Goal: Check status: Check status

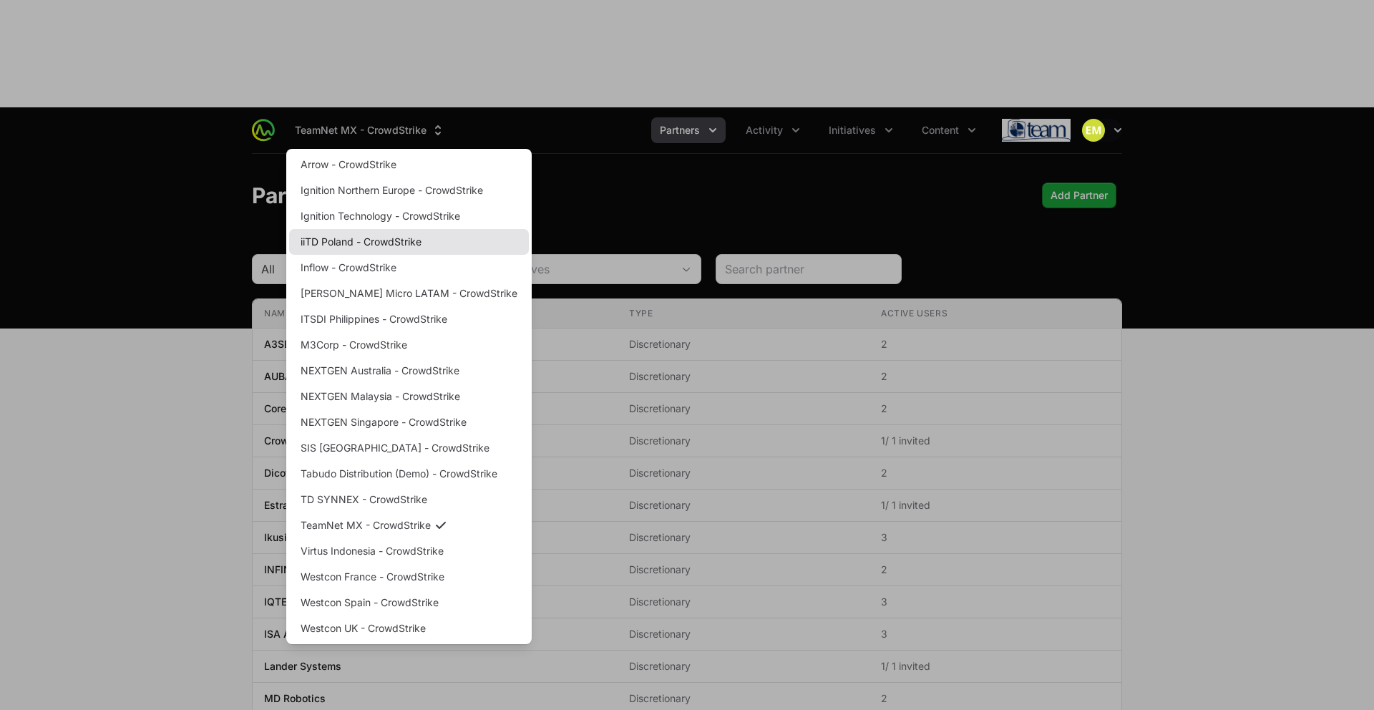
click at [366, 229] on link "iiTD Poland - CrowdStrike" at bounding box center [409, 242] width 240 height 26
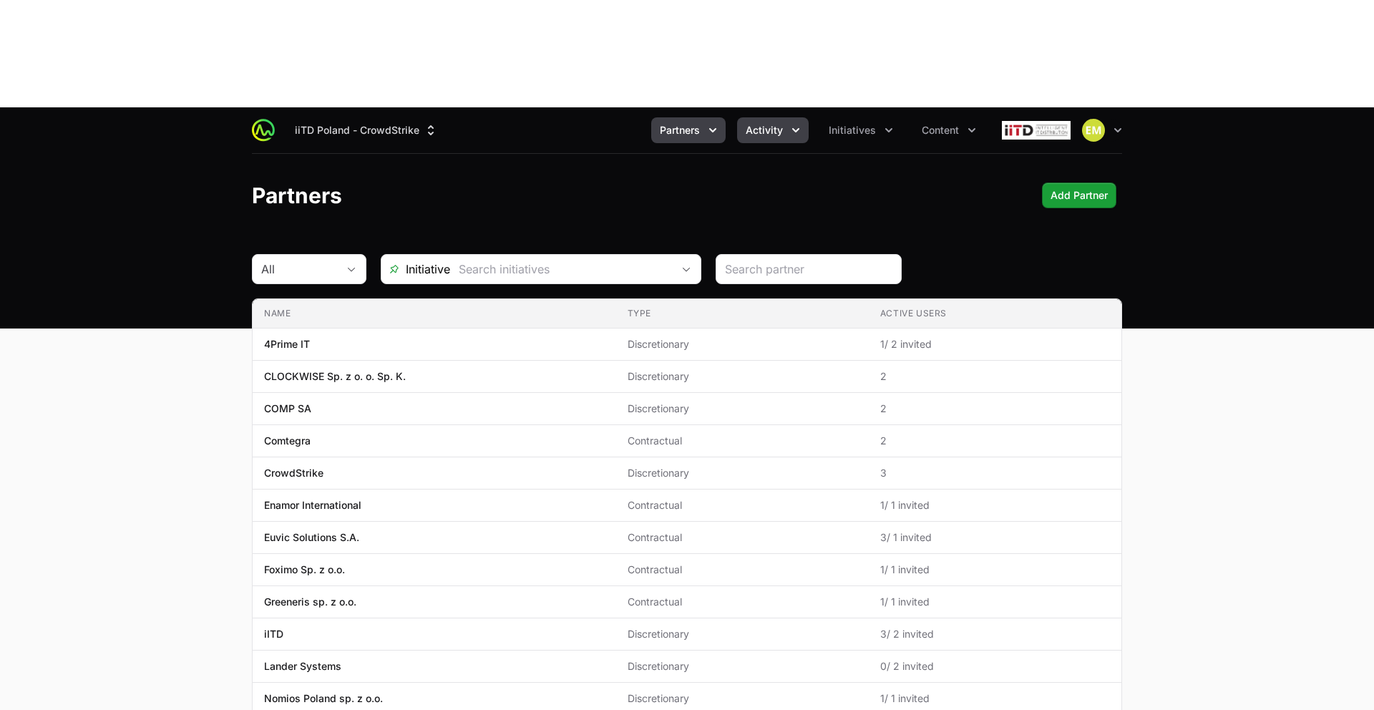
click at [759, 117] on button "Activity" at bounding box center [773, 130] width 72 height 26
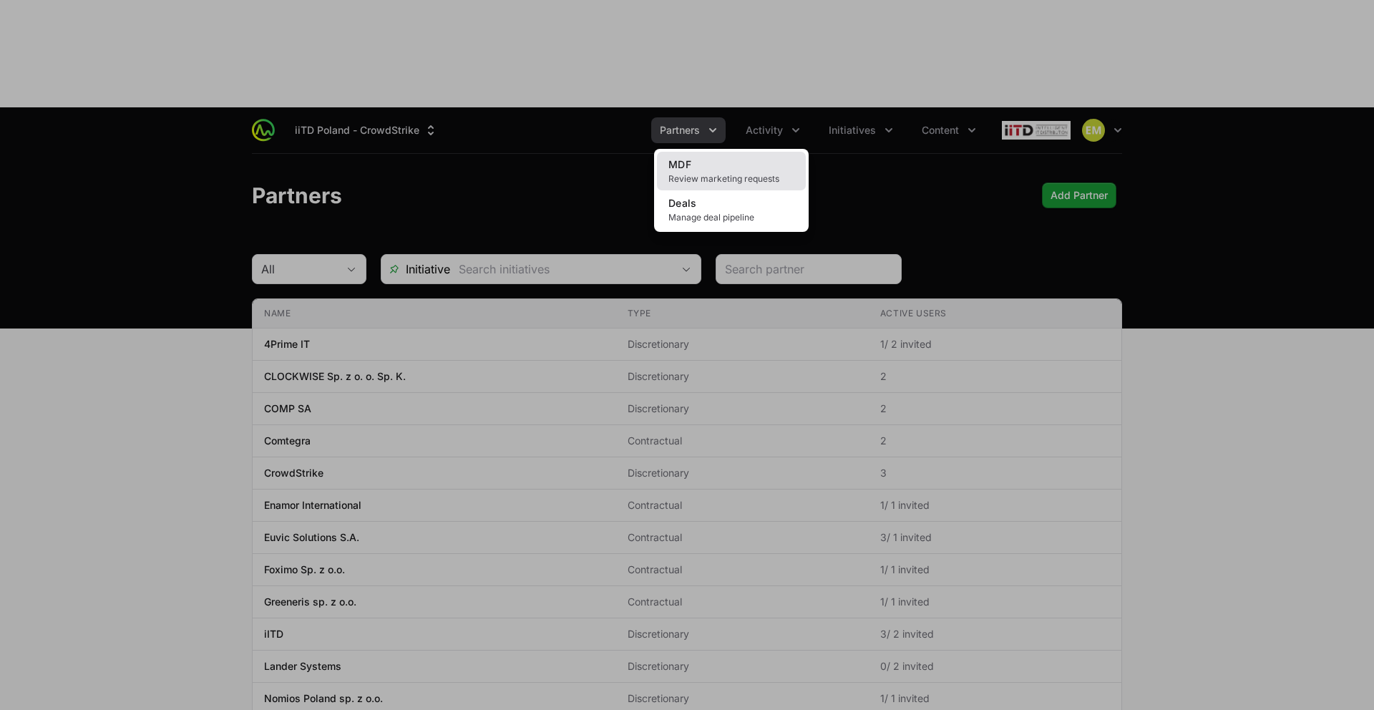
click at [697, 152] on link "MDF Review marketing requests" at bounding box center [731, 171] width 149 height 39
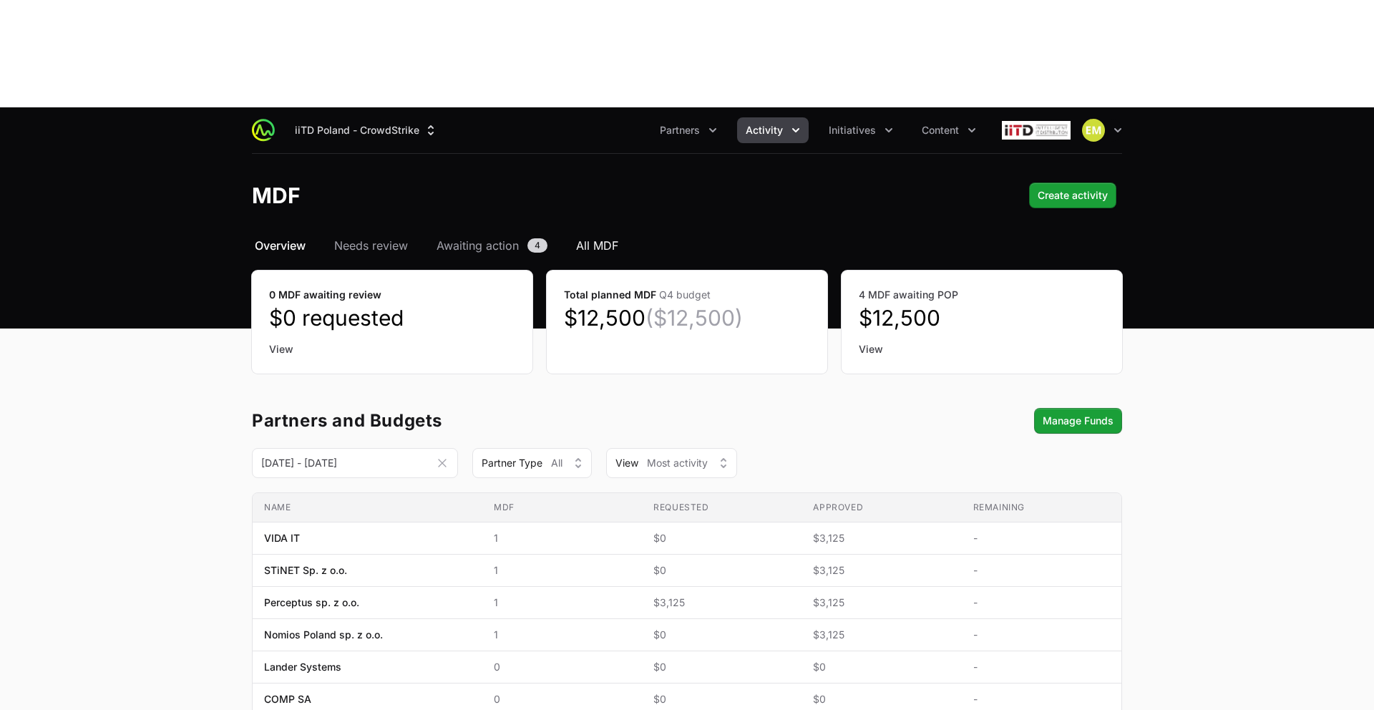
click at [607, 237] on span "All MDF" at bounding box center [597, 245] width 42 height 17
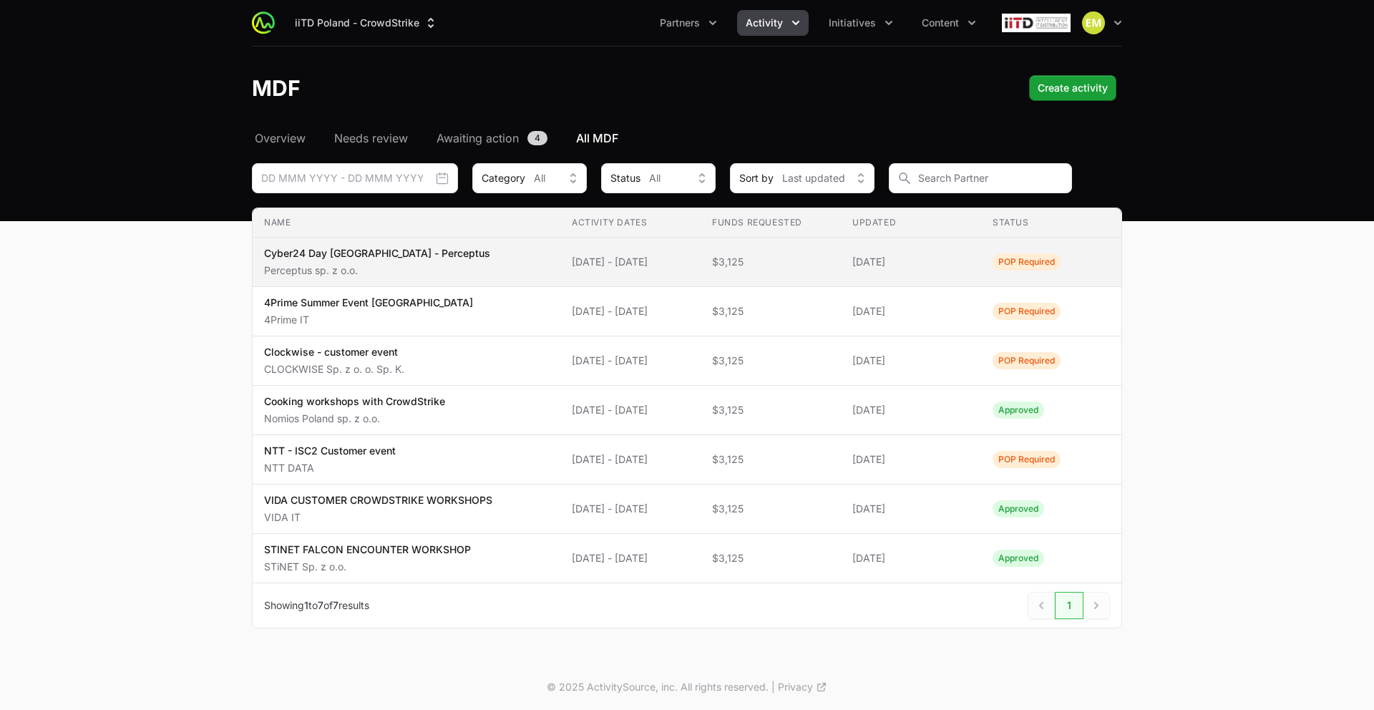
click at [724, 258] on td "Funds Requested $3,125" at bounding box center [770, 262] width 140 height 49
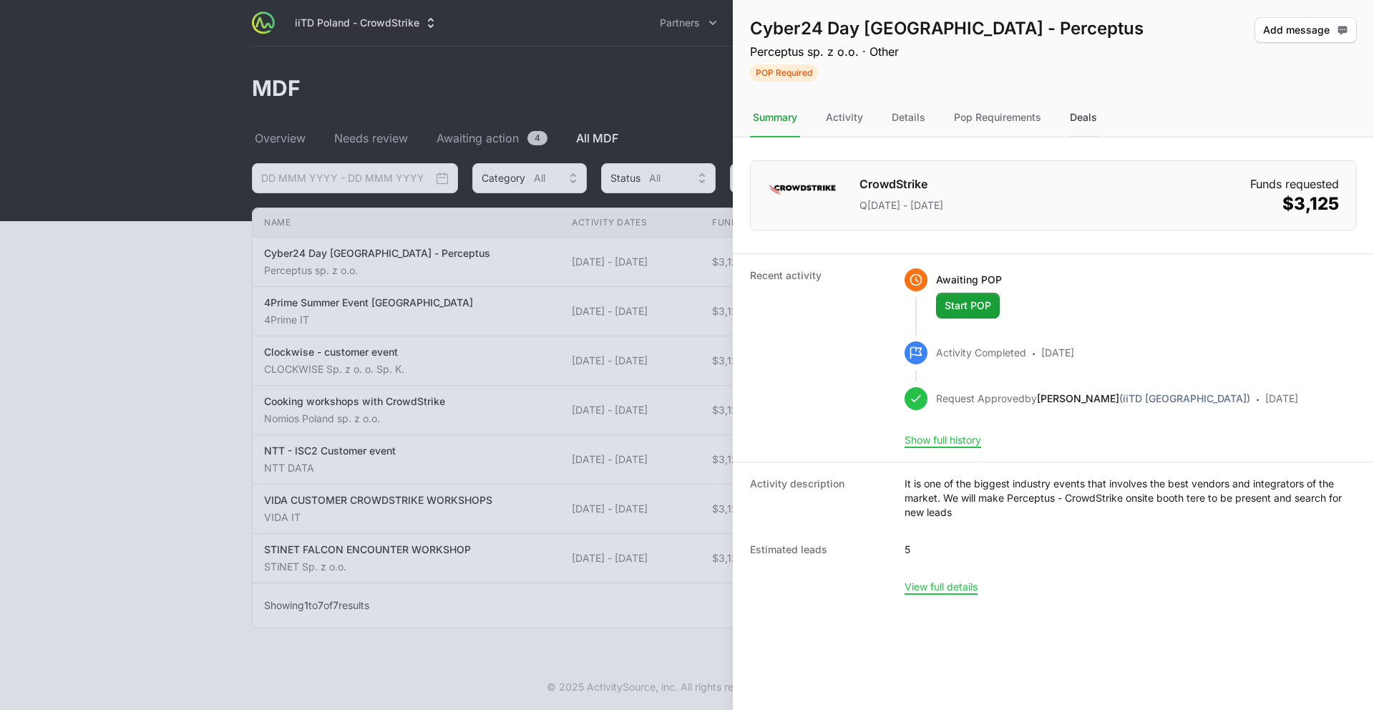
click at [1072, 122] on div "Deals" at bounding box center [1083, 118] width 33 height 39
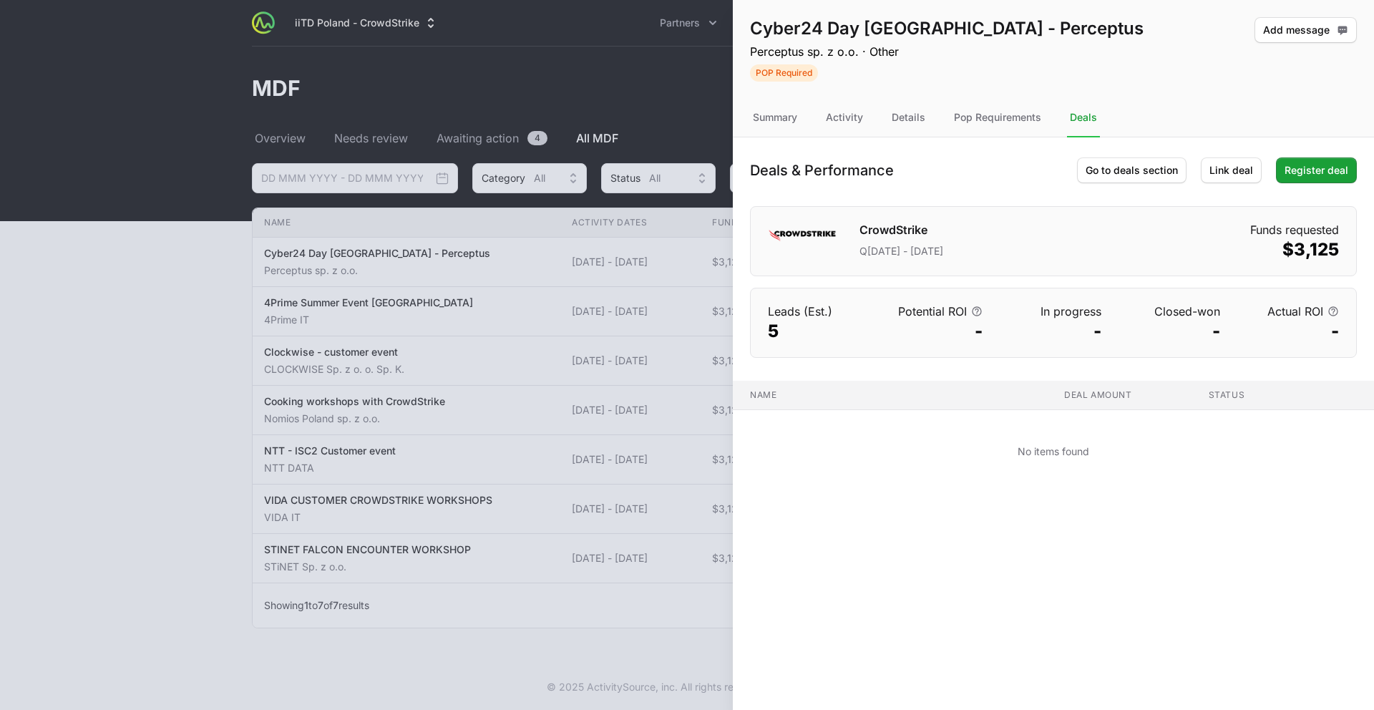
drag, startPoint x: 1005, startPoint y: 121, endPoint x: 928, endPoint y: 118, distance: 77.3
click at [1004, 120] on div "Pop Requirements" at bounding box center [997, 118] width 93 height 39
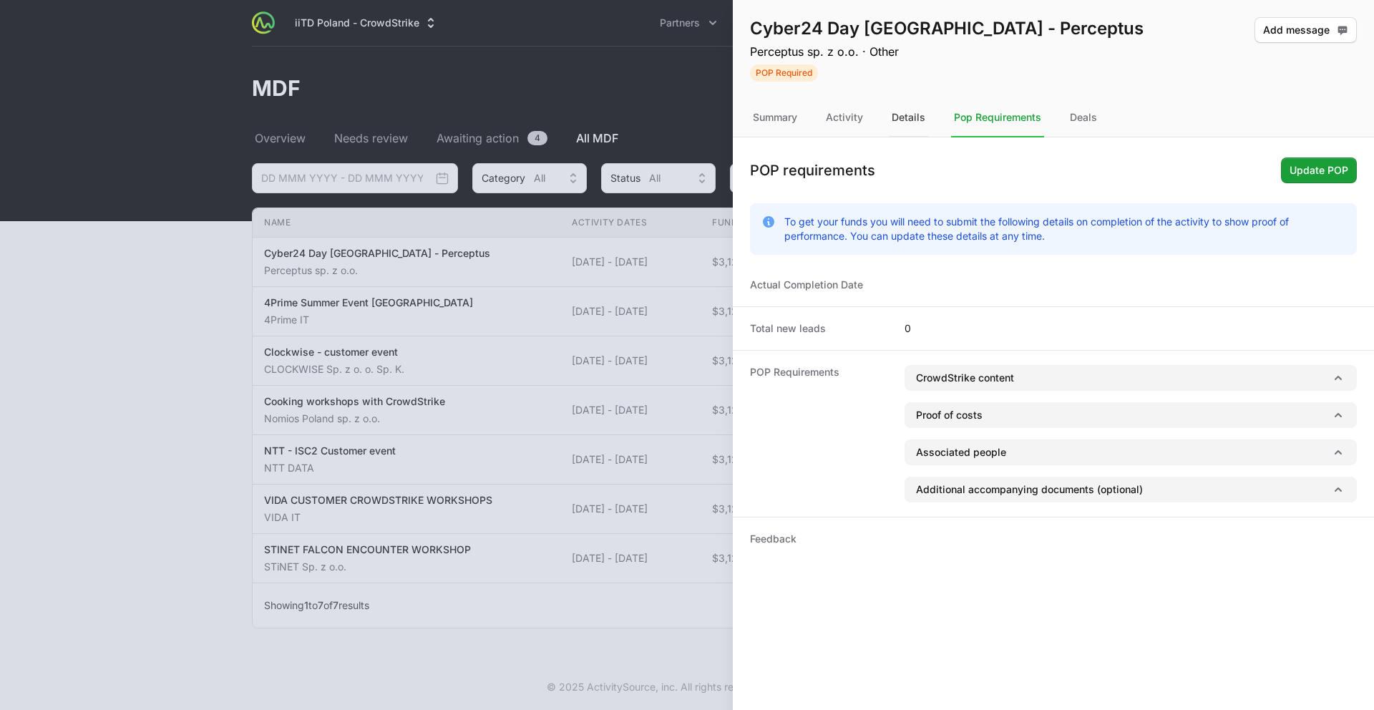
click at [907, 118] on div "Details" at bounding box center [908, 118] width 39 height 39
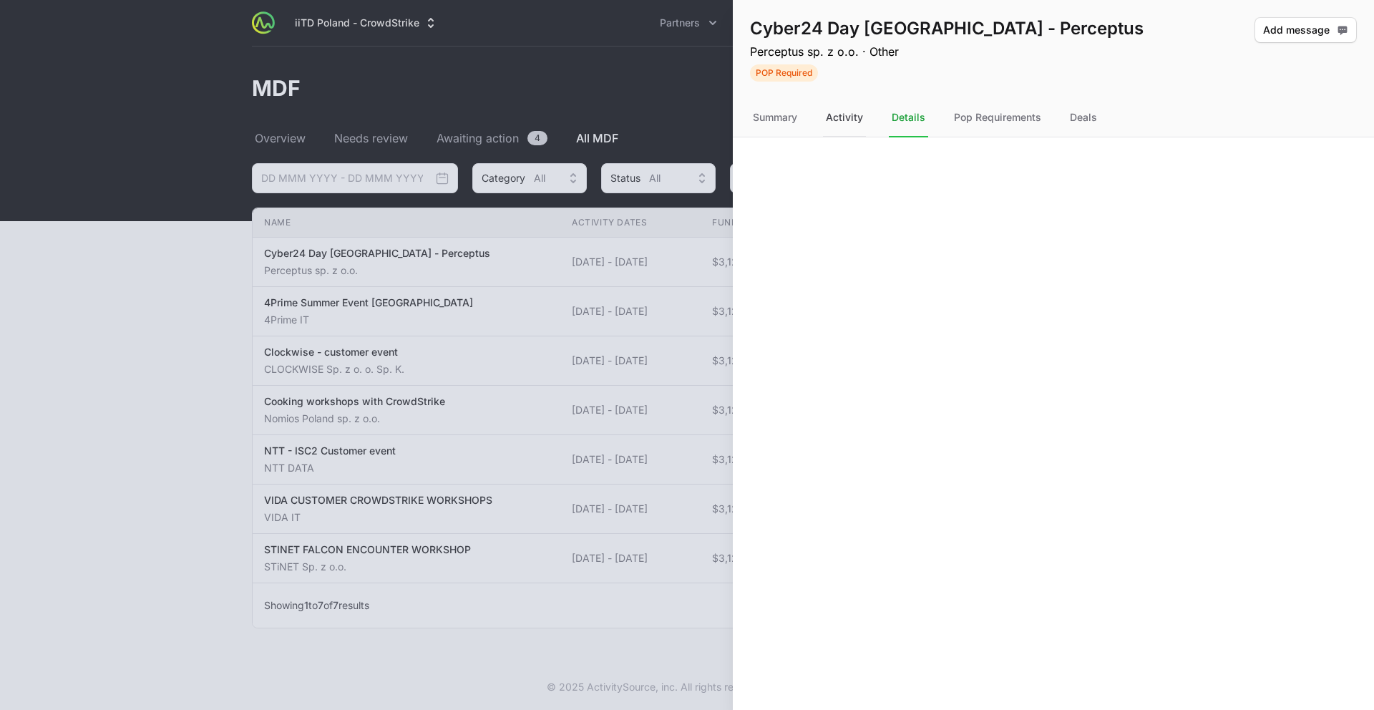
click at [851, 120] on div "Activity" at bounding box center [844, 118] width 43 height 39
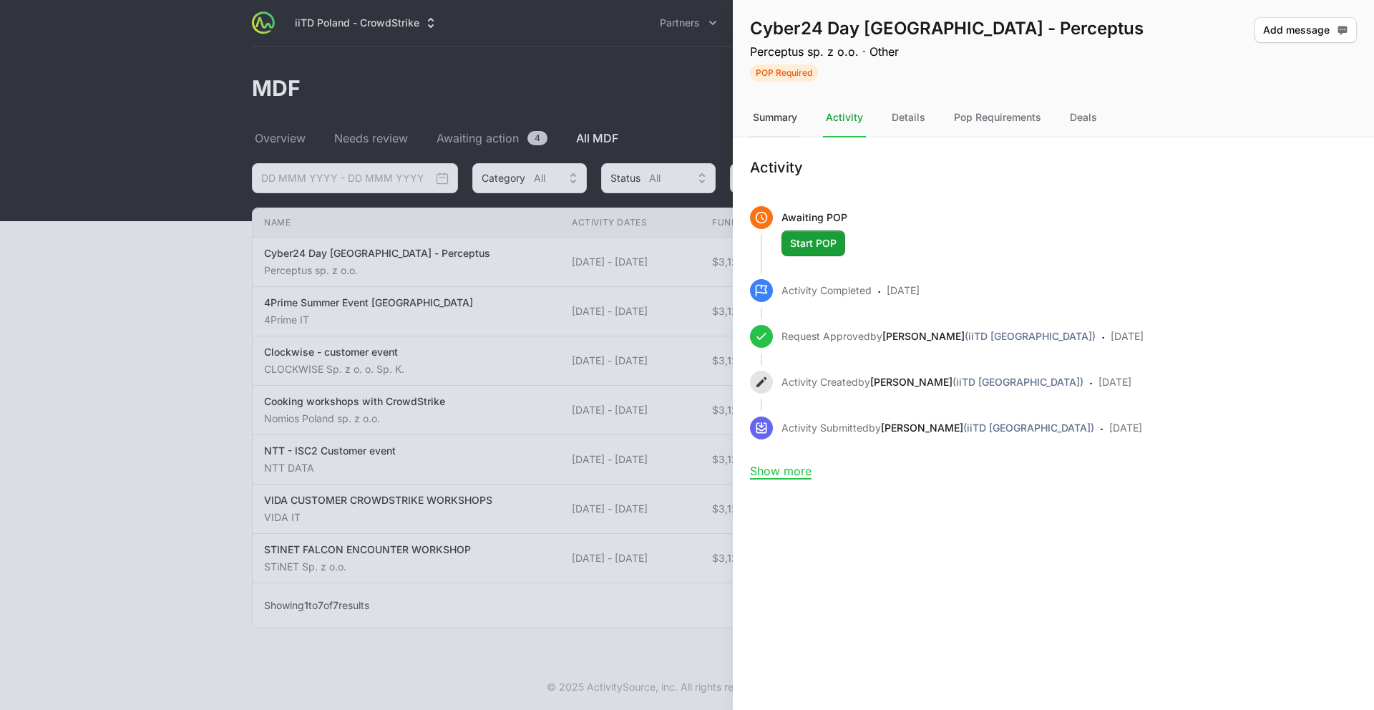
click at [779, 122] on div "Summary" at bounding box center [775, 118] width 50 height 39
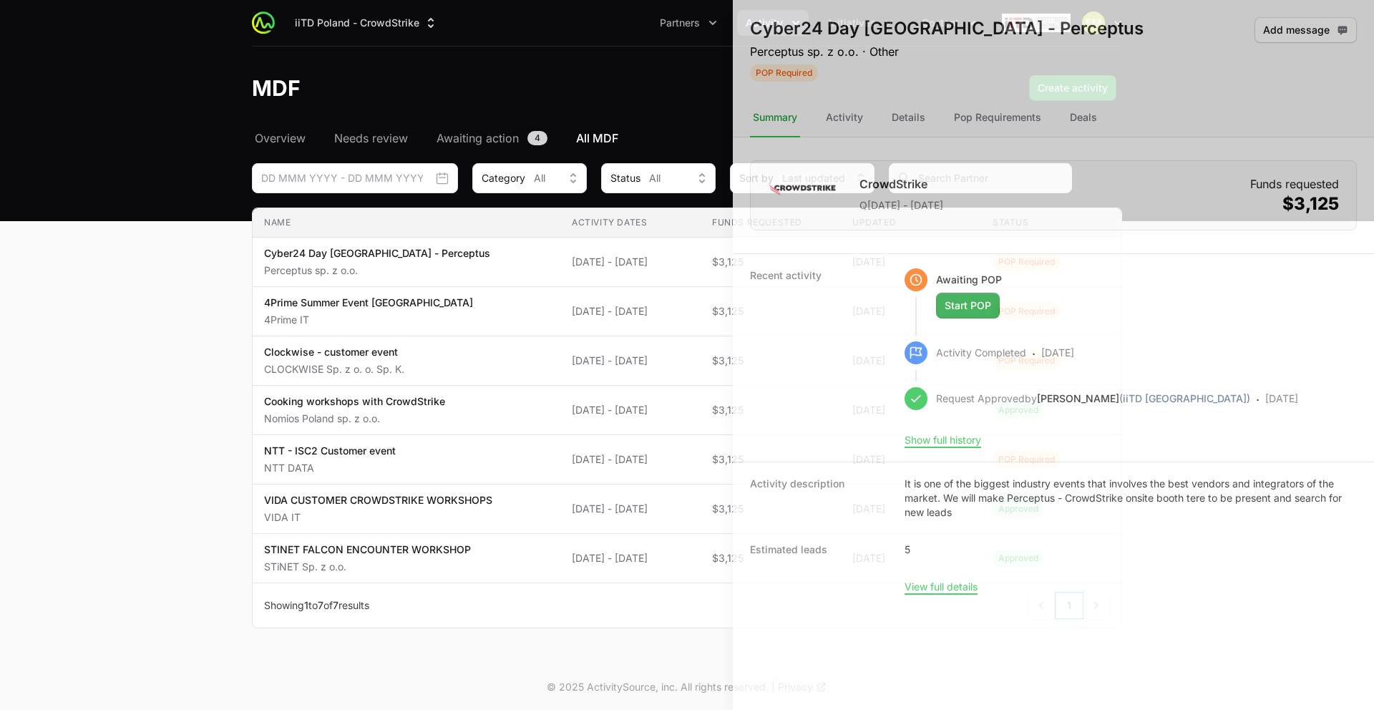
click at [578, 313] on div at bounding box center [687, 355] width 1374 height 710
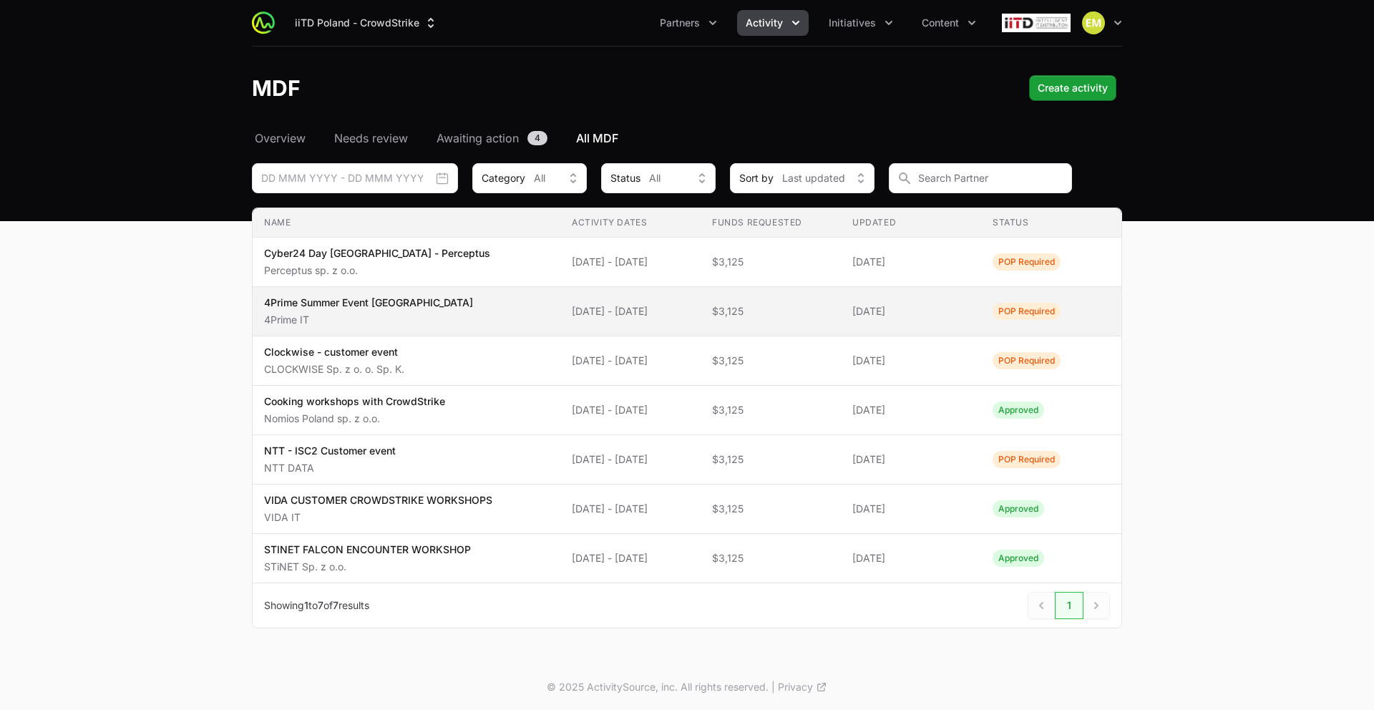
click at [580, 313] on span "[DATE] - [DATE]" at bounding box center [630, 311] width 117 height 14
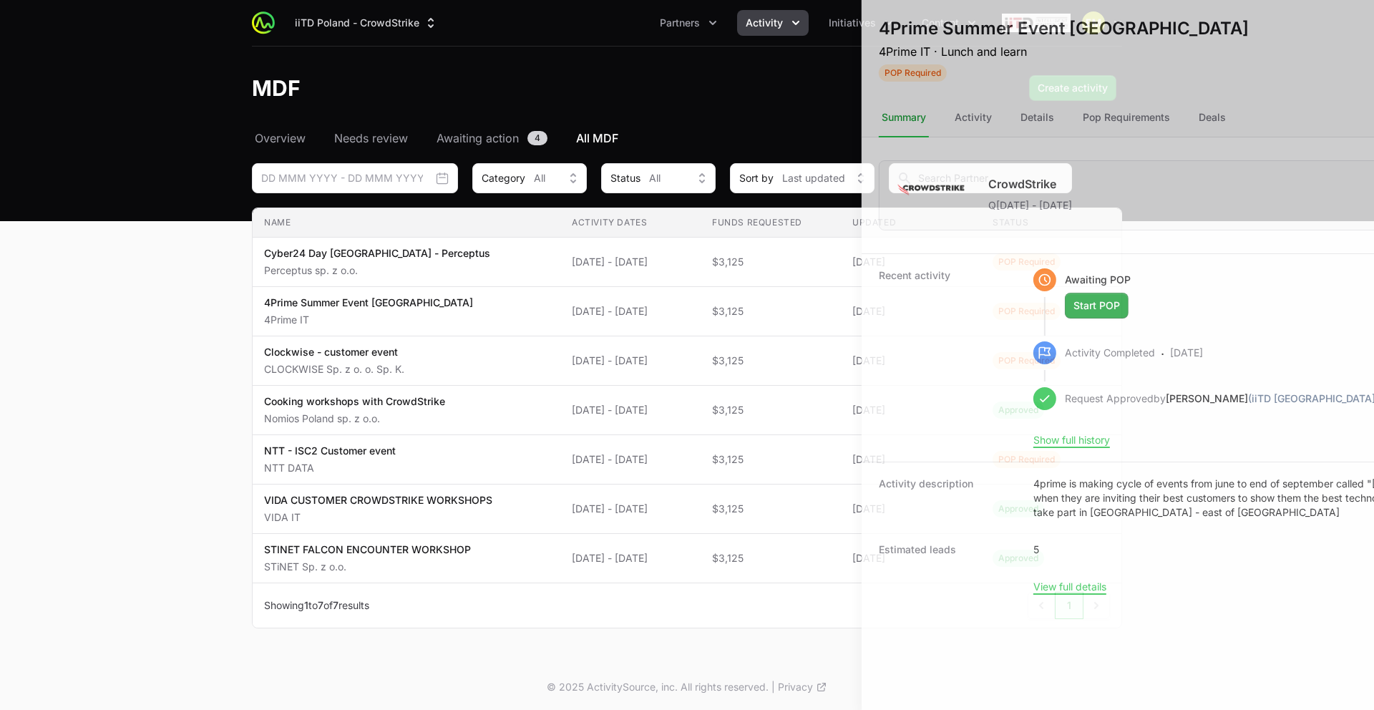
click at [581, 313] on div at bounding box center [687, 355] width 1374 height 710
